Goal: Information Seeking & Learning: Check status

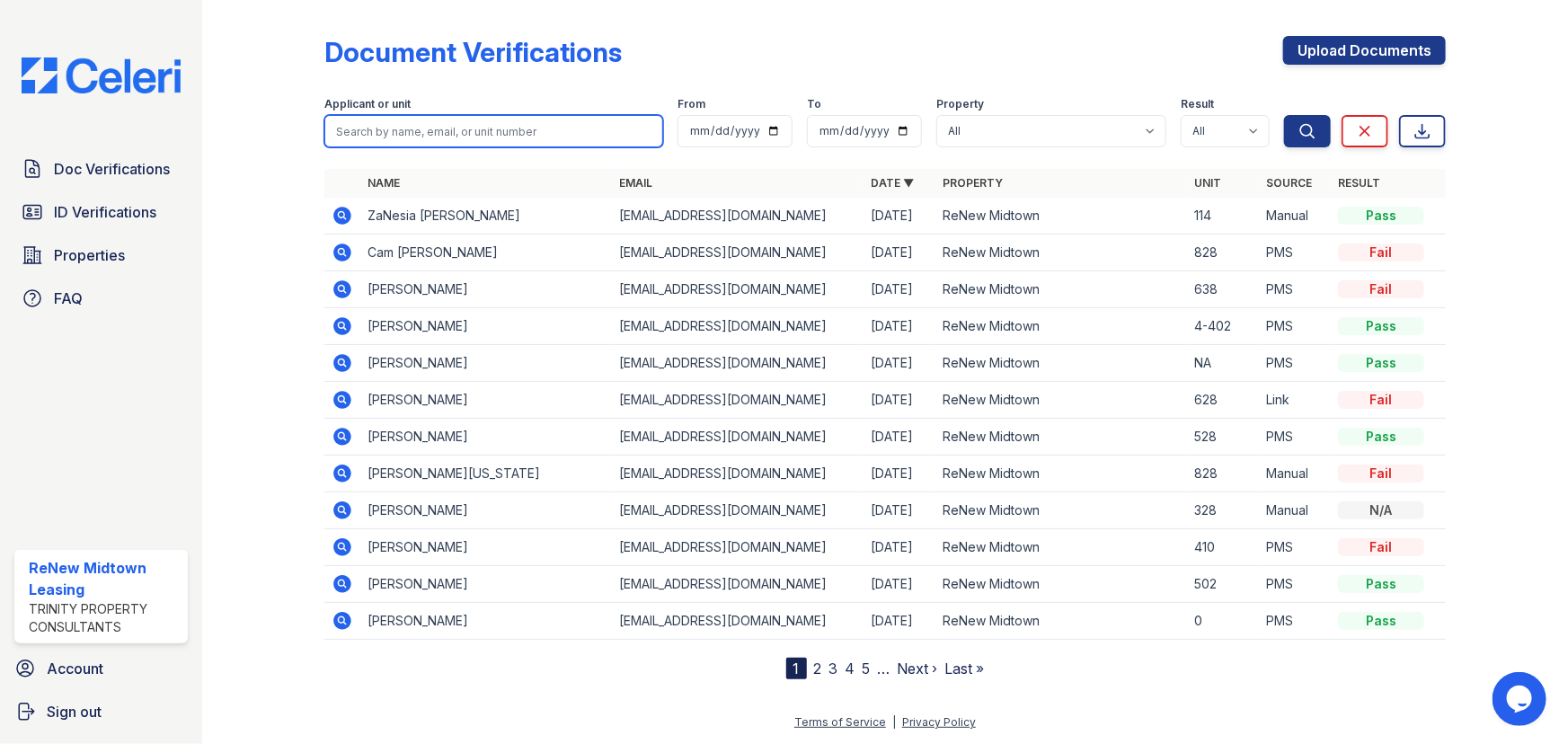
click at [428, 139] on input "search" at bounding box center [494, 131] width 339 height 33
type input "[PERSON_NAME]"
click at [1284, 115] on button "Search" at bounding box center [1308, 131] width 47 height 33
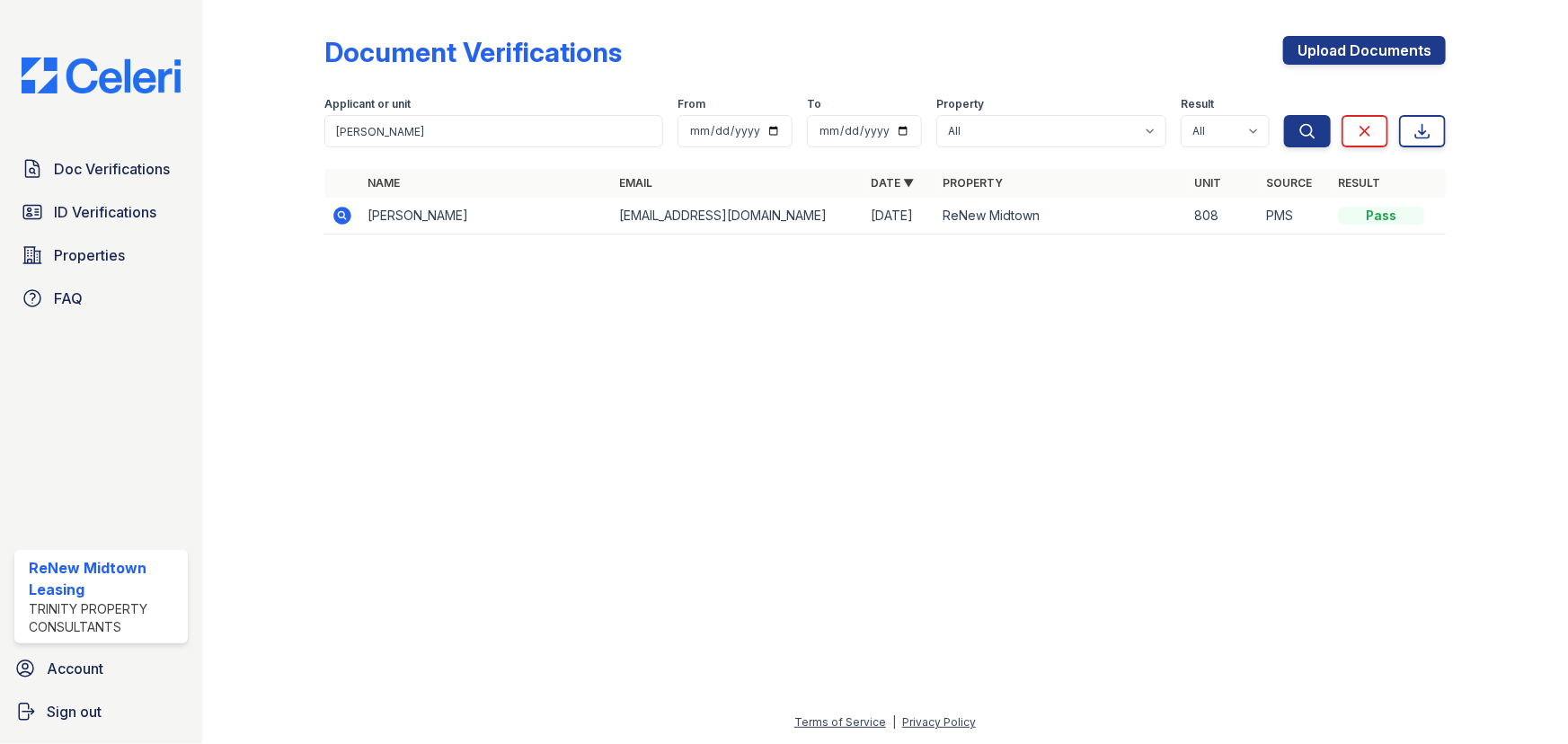
click at [337, 219] on icon at bounding box center [343, 216] width 18 height 18
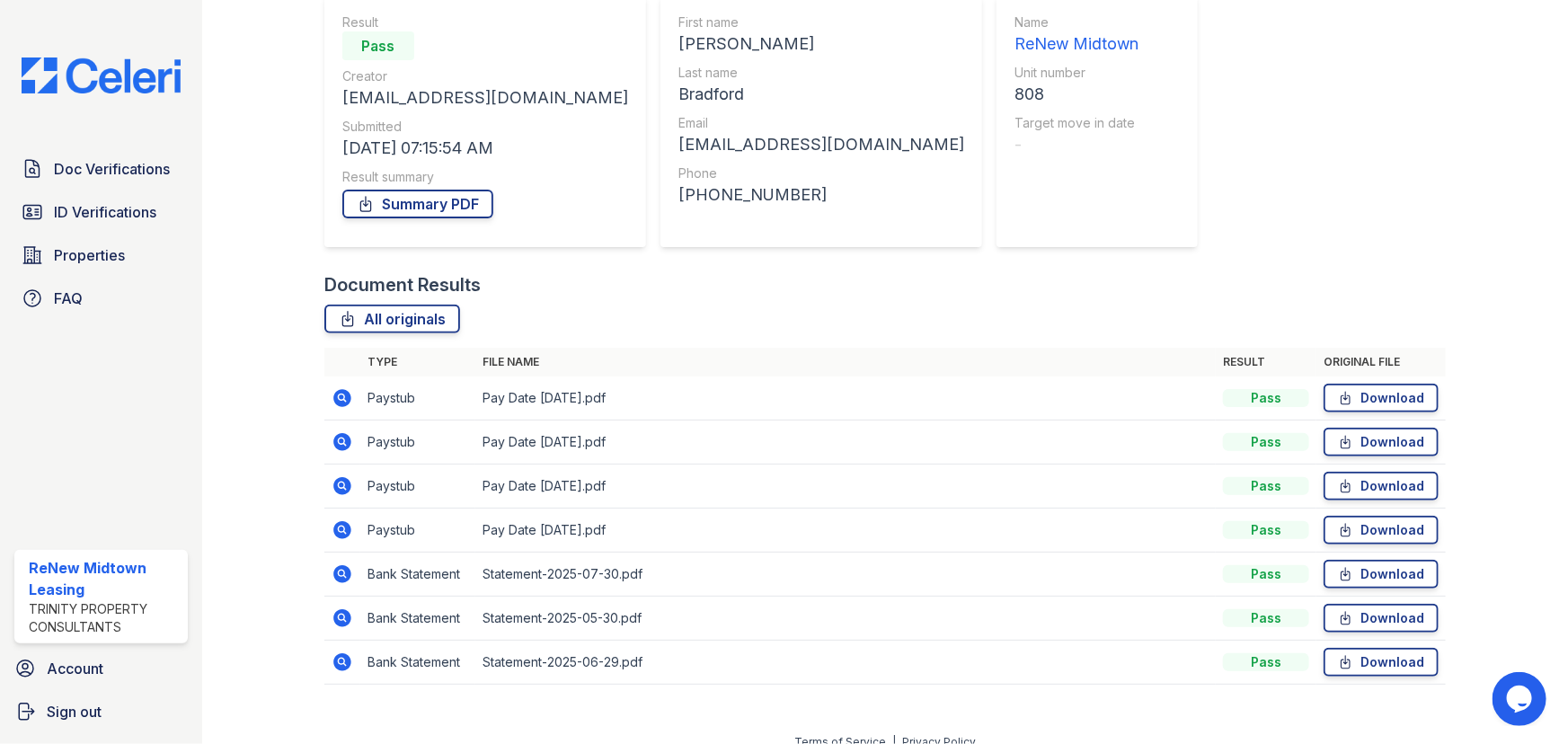
scroll to position [189, 0]
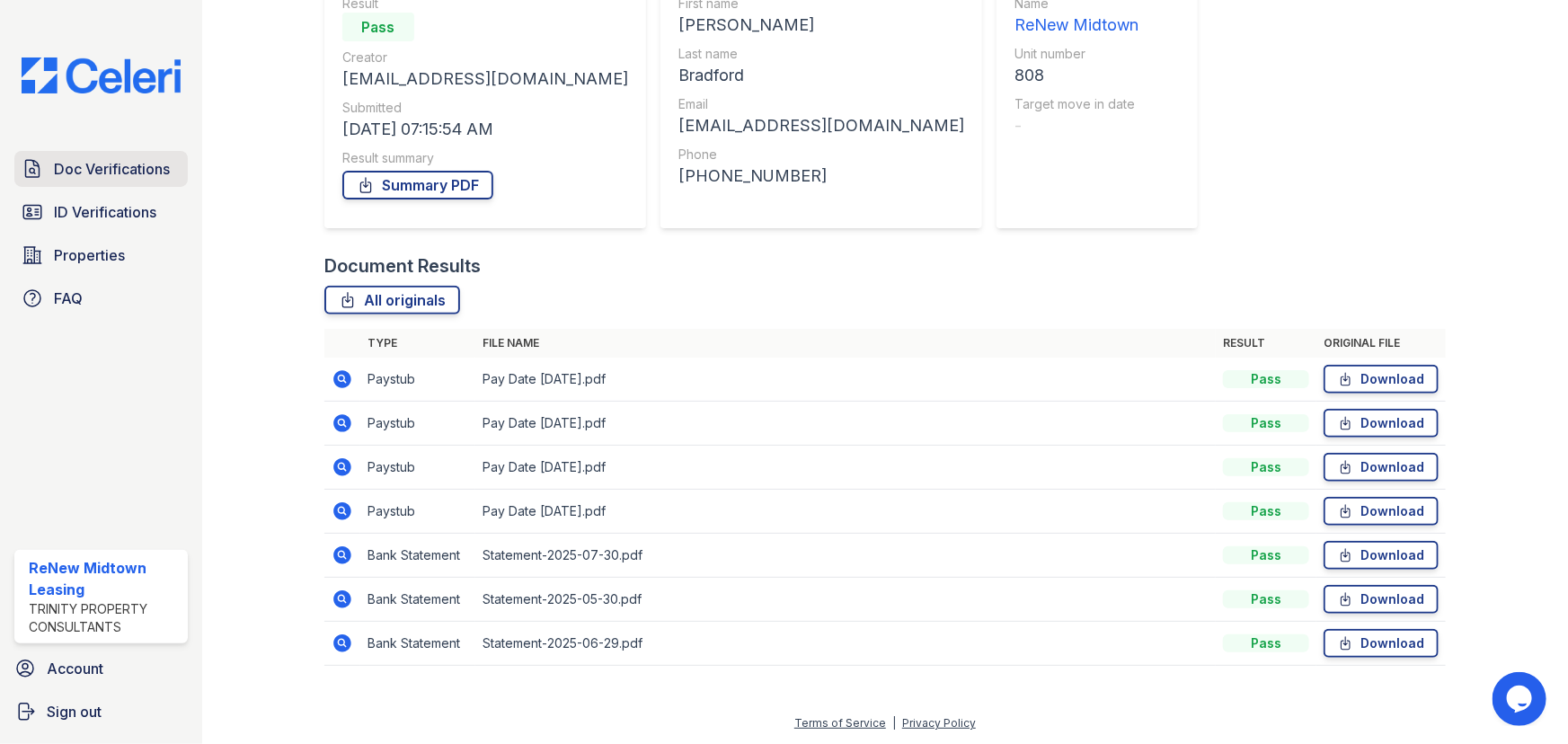
click at [109, 164] on span "Doc Verifications" at bounding box center [112, 169] width 116 height 22
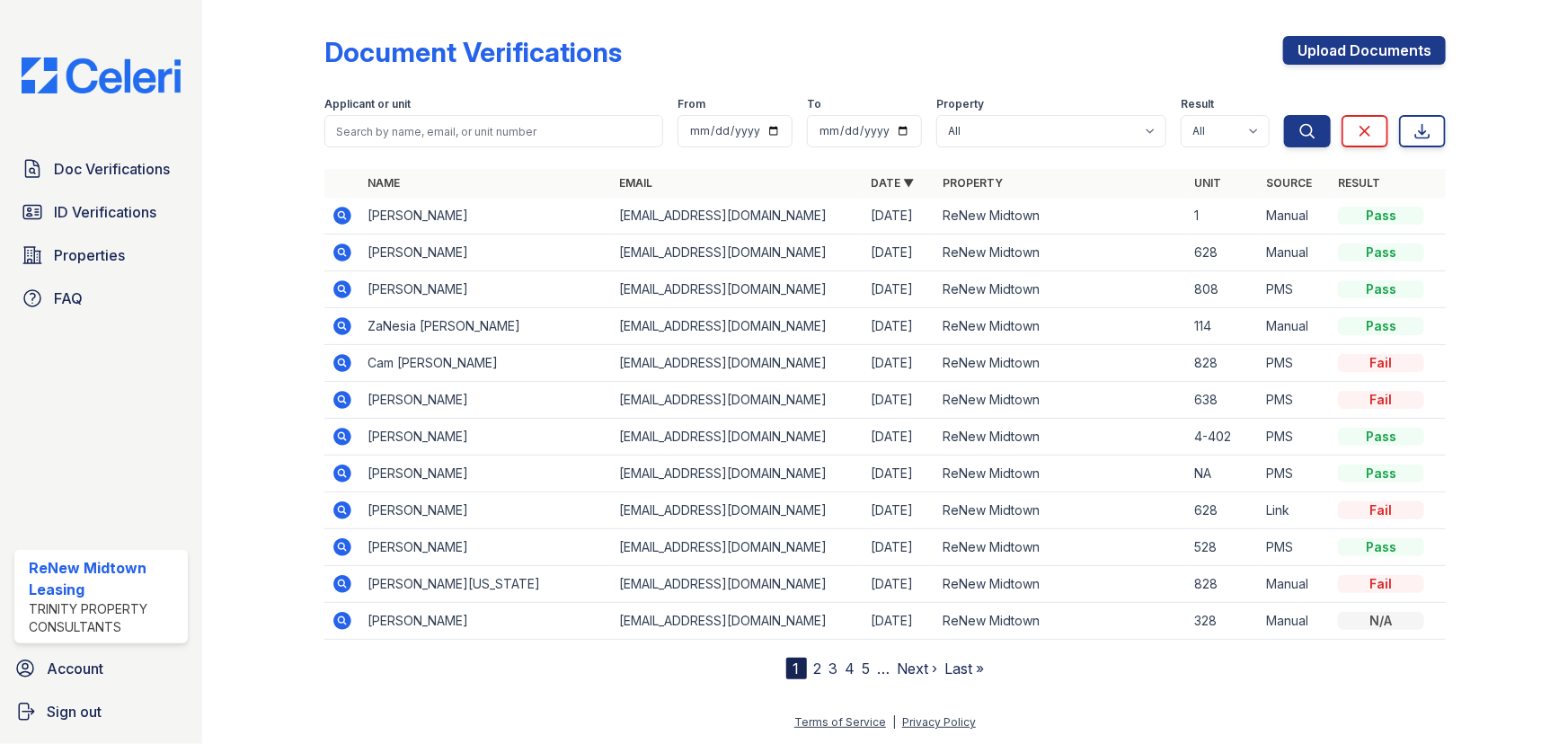
click at [816, 667] on link "2" at bounding box center [817, 668] width 8 height 18
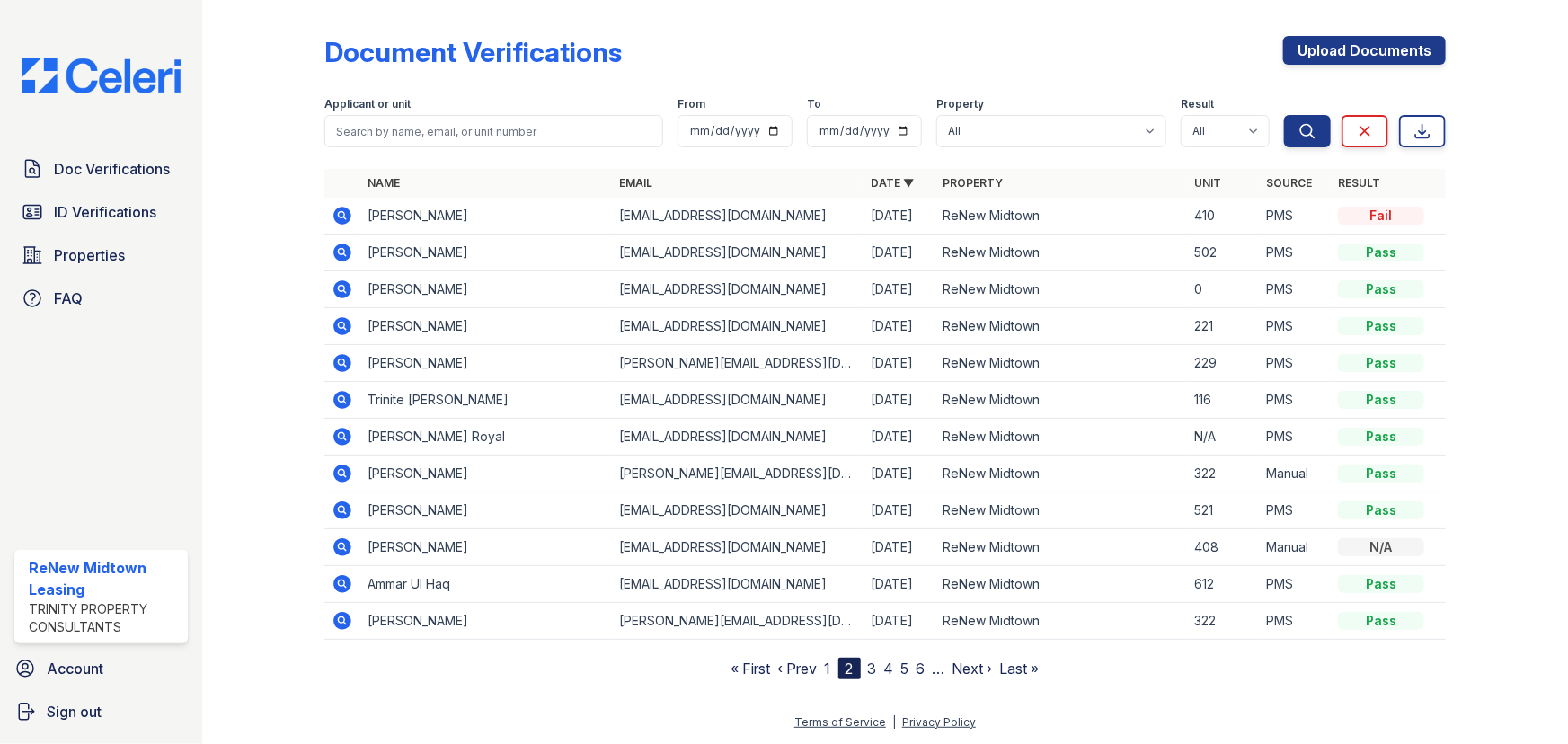
click at [342, 218] on icon at bounding box center [343, 216] width 18 height 18
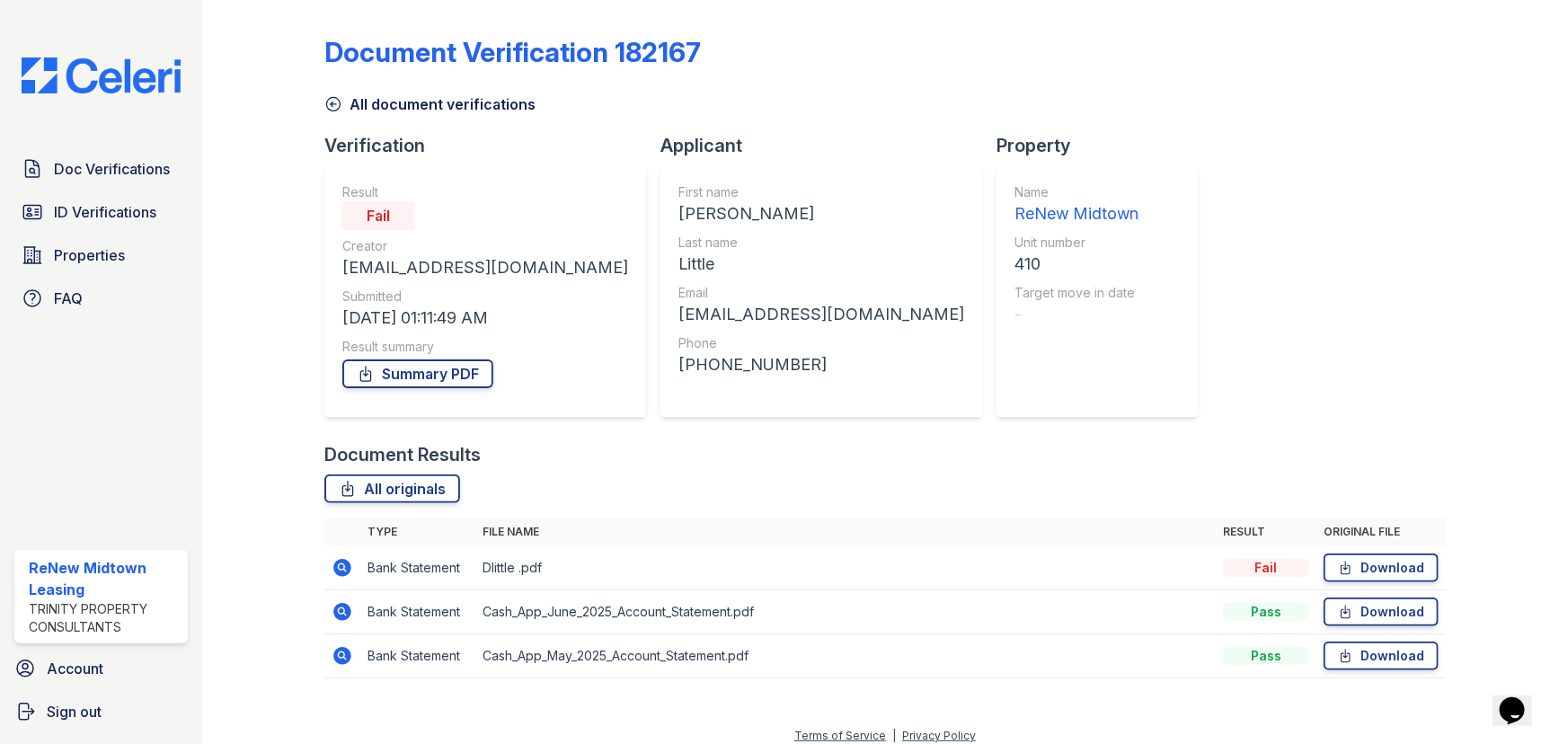
click at [346, 570] on icon at bounding box center [343, 568] width 18 height 18
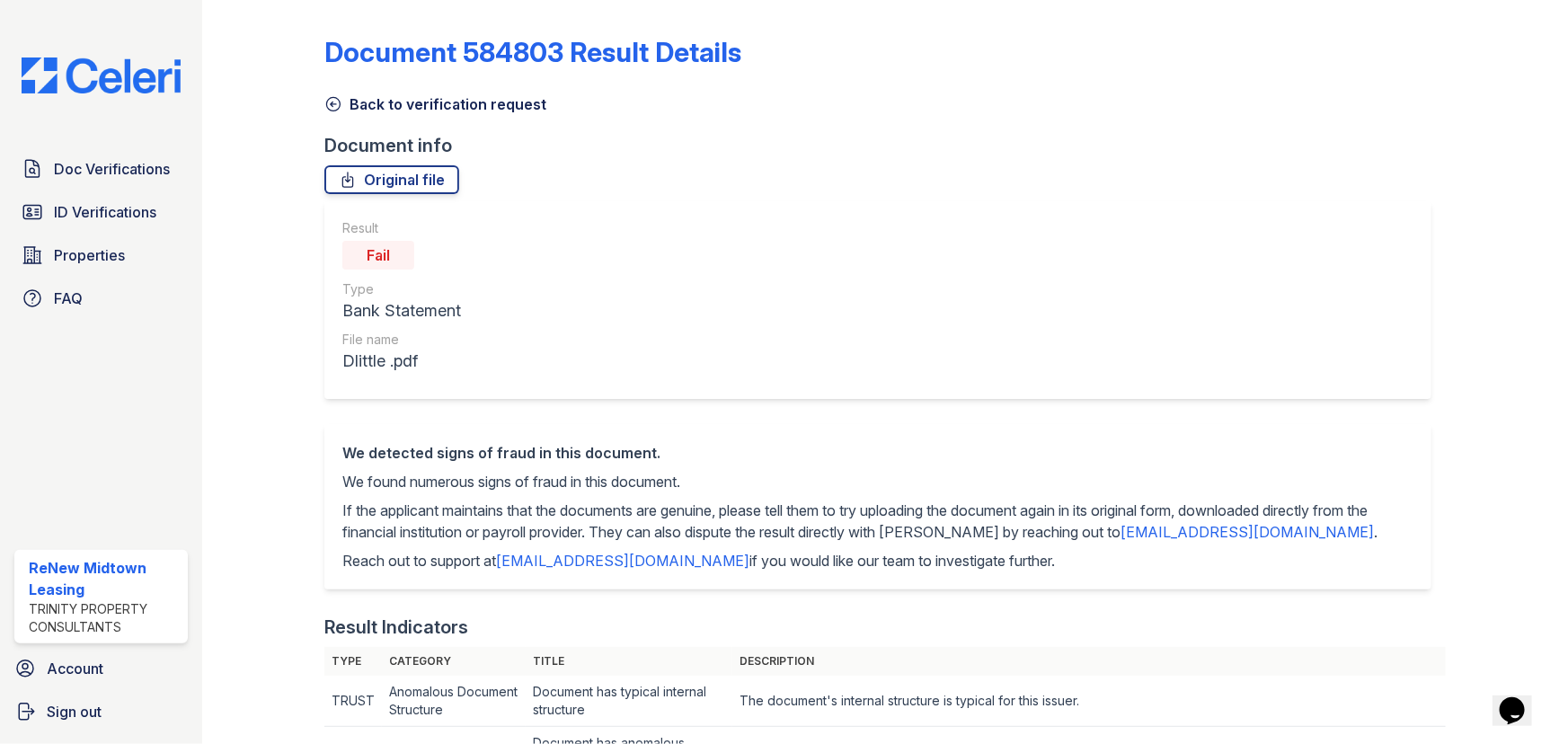
click at [336, 107] on icon at bounding box center [334, 104] width 18 height 18
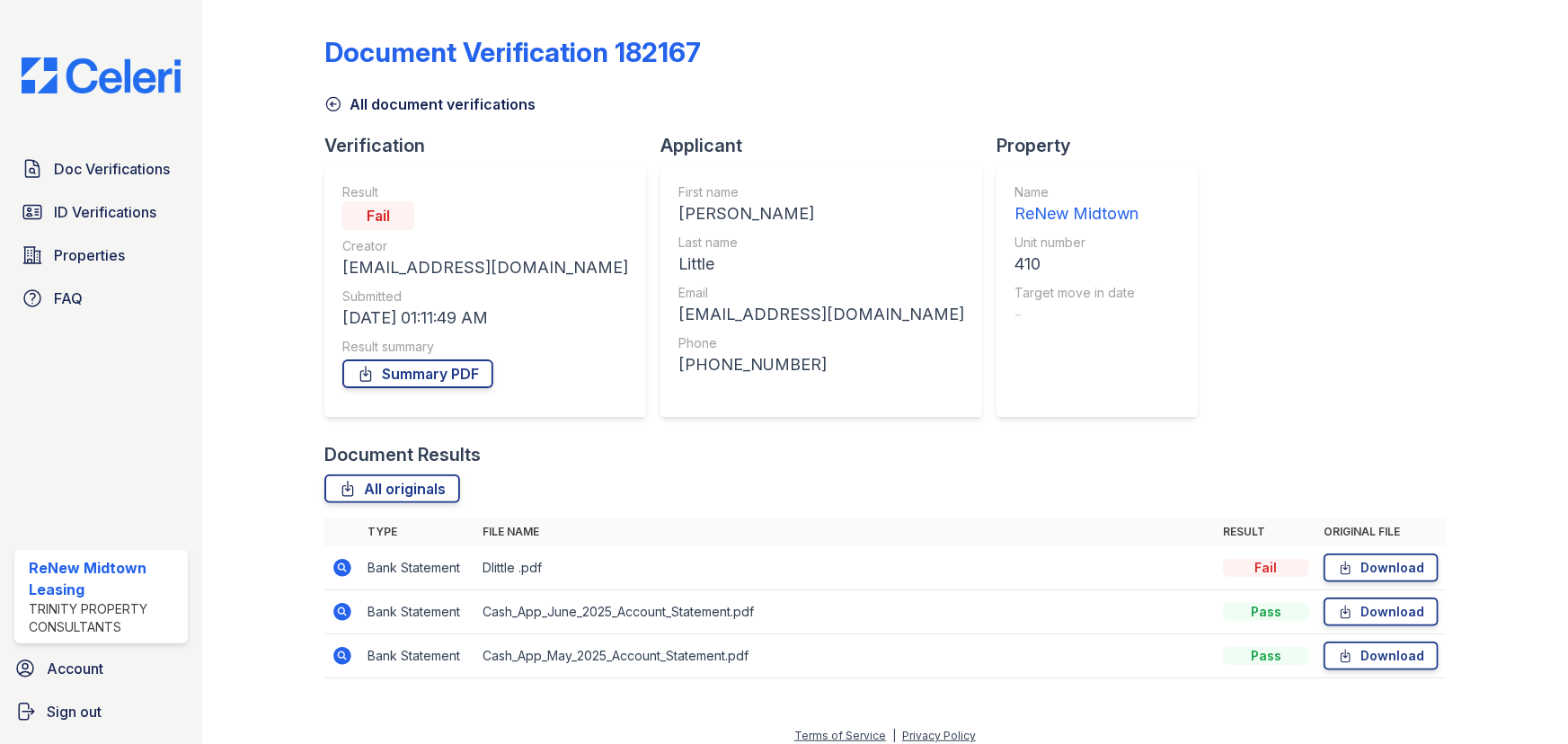
scroll to position [13, 0]
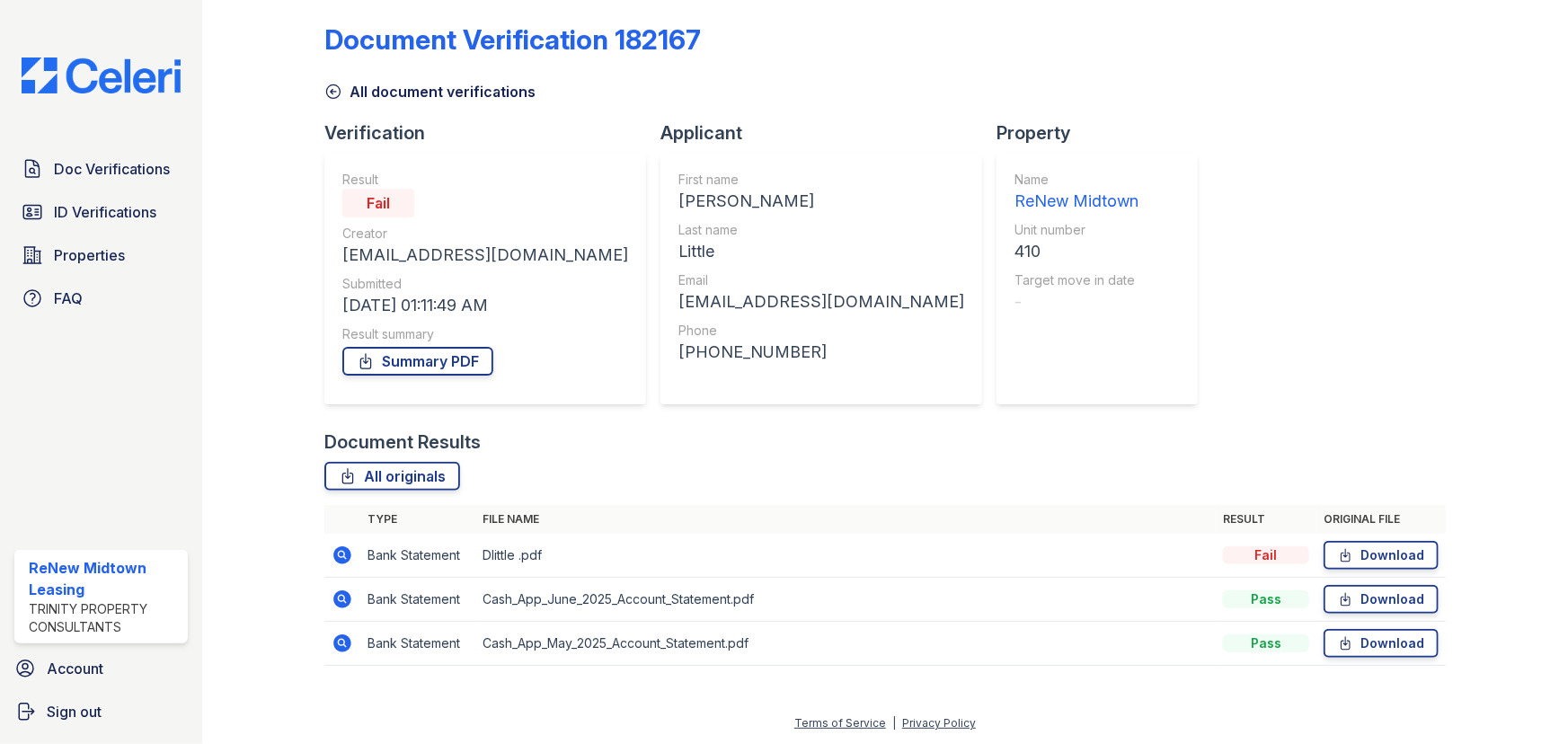
click at [345, 595] on icon at bounding box center [343, 599] width 18 height 18
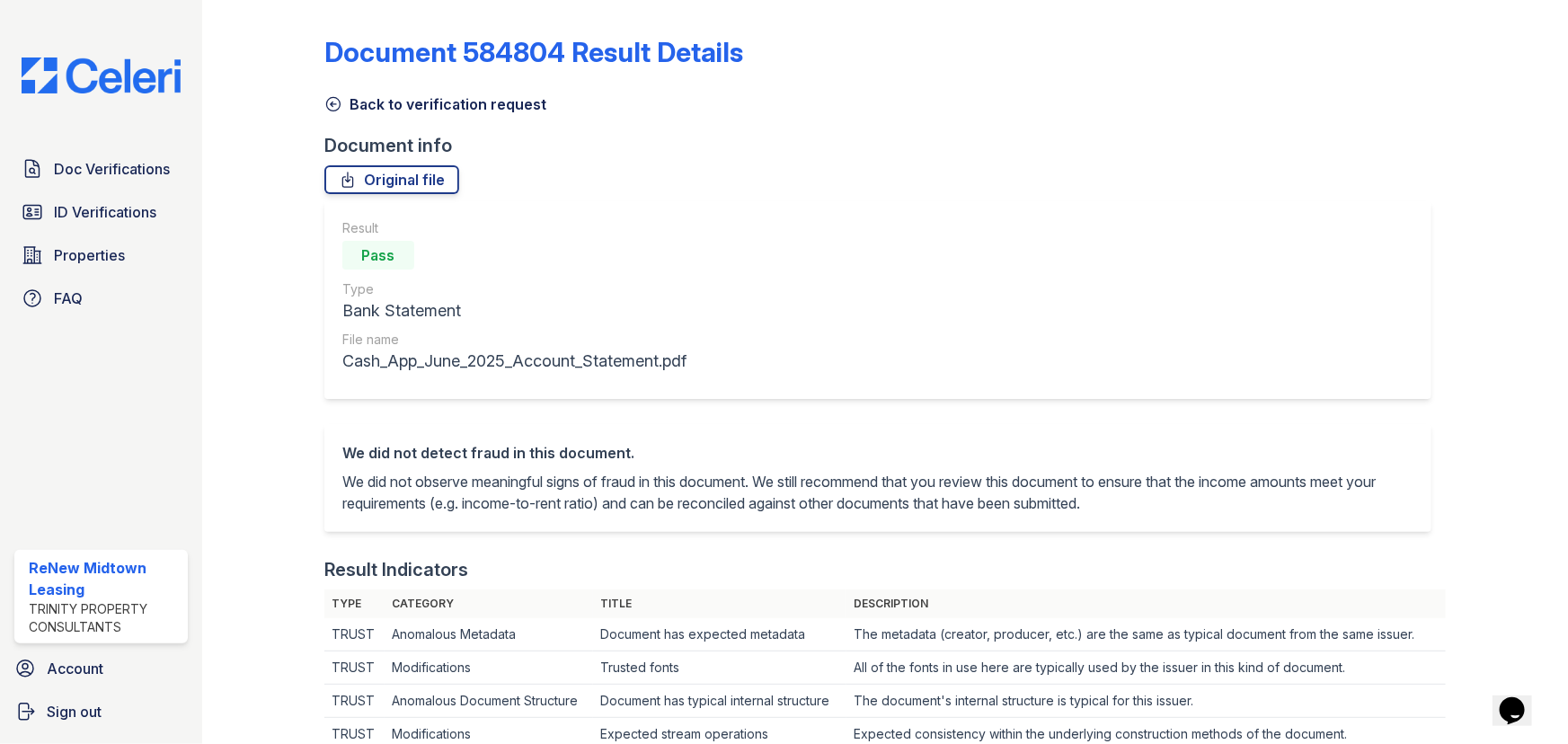
click at [338, 107] on icon at bounding box center [334, 104] width 14 height 14
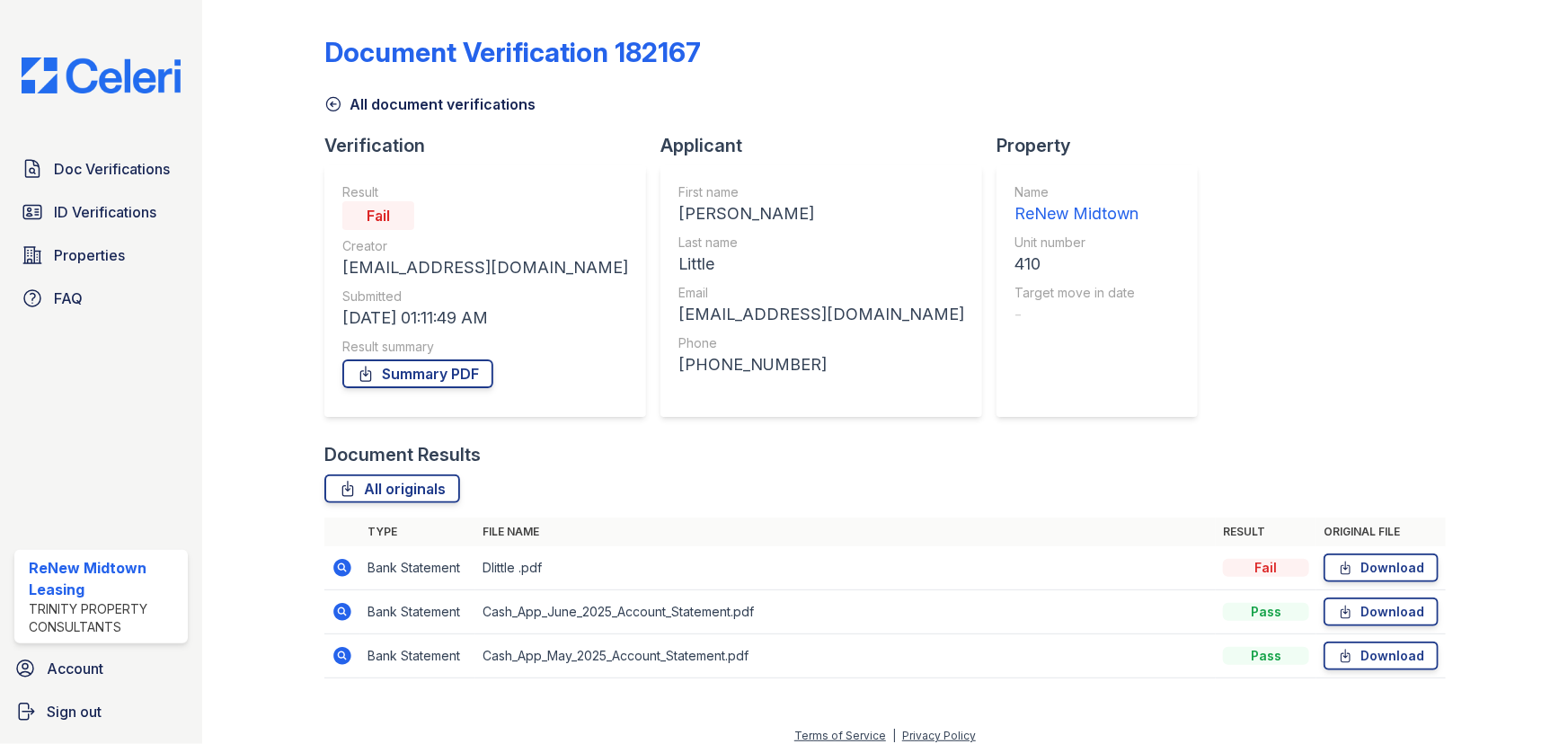
click at [348, 569] on icon at bounding box center [343, 568] width 18 height 18
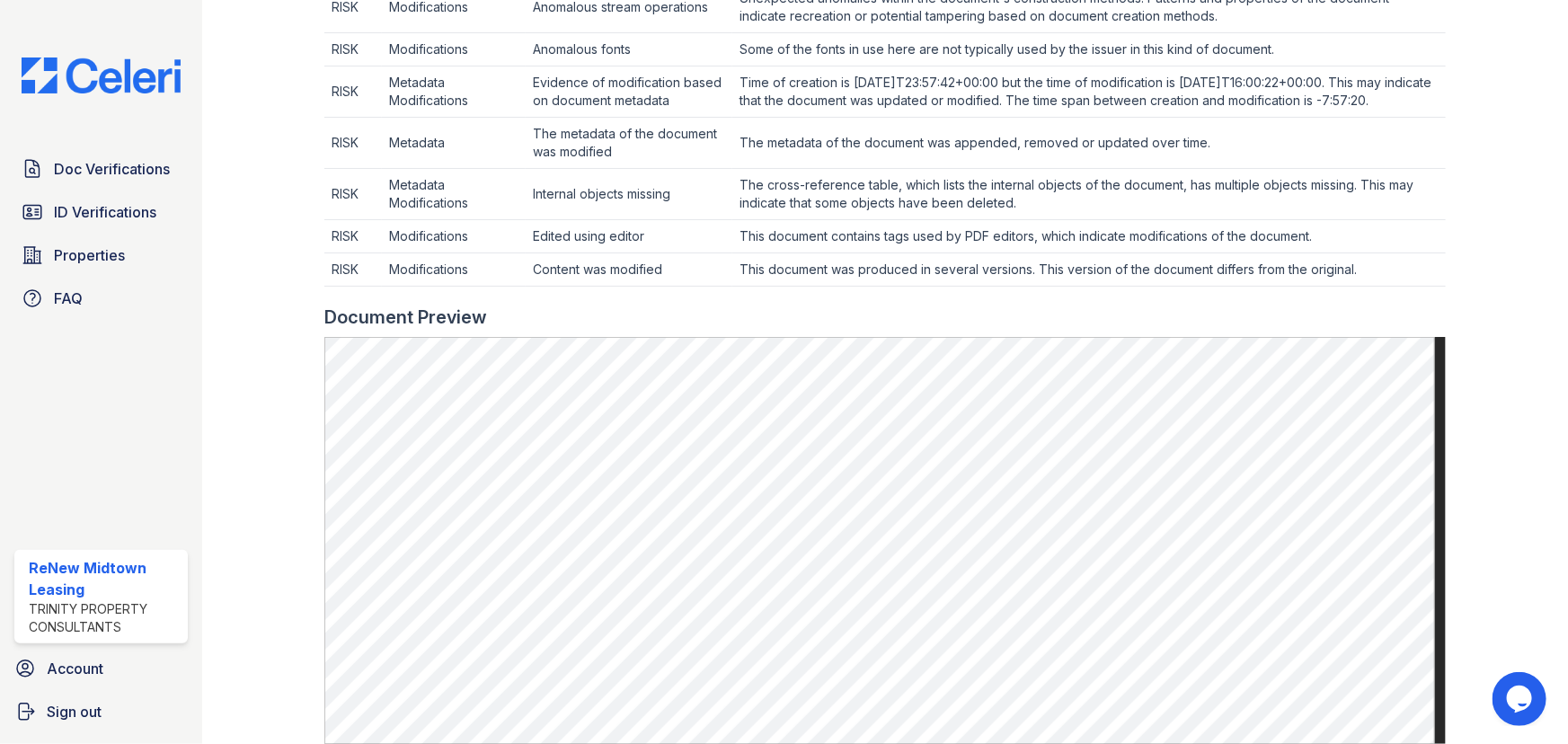
scroll to position [816, 0]
